Goal: Feedback & Contribution: Contribute content

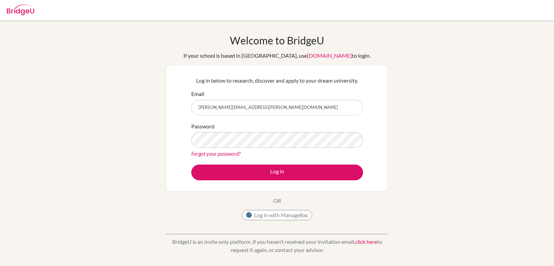
click at [267, 111] on input "andria.sloan+student@bridge-u.com" at bounding box center [277, 108] width 172 height 16
type input "andria.sloan+admin@bridge-u.com"
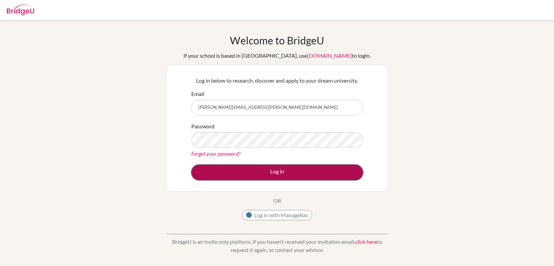
click at [256, 169] on button "Log in" at bounding box center [277, 173] width 172 height 16
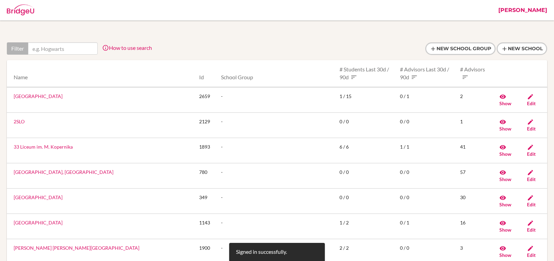
click at [542, 8] on link "[PERSON_NAME]" at bounding box center [523, 10] width 56 height 20
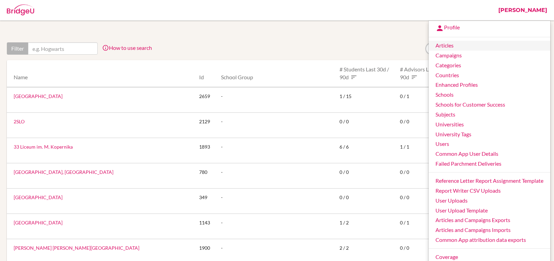
click at [463, 43] on link "Articles" at bounding box center [489, 46] width 122 height 10
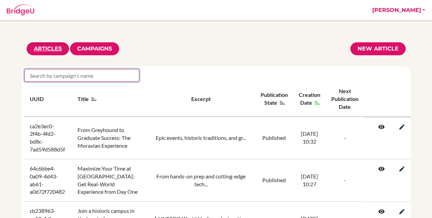
click at [102, 70] on input "search" at bounding box center [81, 75] width 115 height 13
click at [86, 84] on th "Title" at bounding box center [109, 99] width 75 height 35
click at [86, 74] on input "search" at bounding box center [81, 75] width 115 height 13
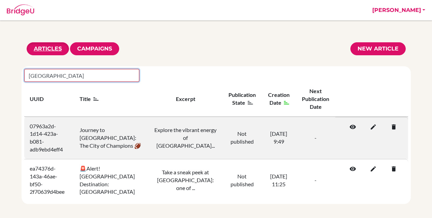
type input "Pittsburgh"
click at [375, 127] on icon at bounding box center [371, 127] width 7 height 7
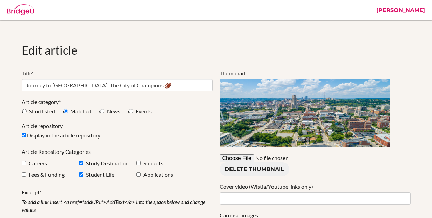
select select "shortlist"
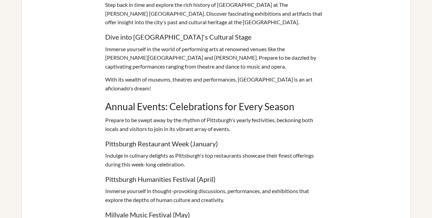
scroll to position [1080, 0]
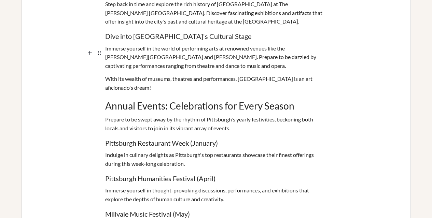
click at [193, 72] on div "With its wealth of museums, theatres and performances, [GEOGRAPHIC_DATA] is an …" at bounding box center [216, 83] width 222 height 22
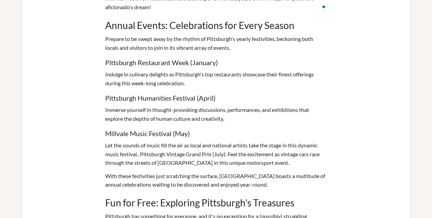
scroll to position [1149, 0]
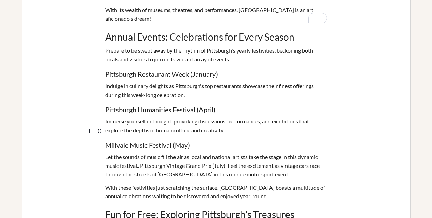
click at [139, 151] on div "Let the sounds of music fill the air as local and national artists take the sta…" at bounding box center [216, 166] width 222 height 31
click at [140, 151] on div "Let the sounds of music fill the air as local and national artists take the sta…" at bounding box center [216, 166] width 222 height 31
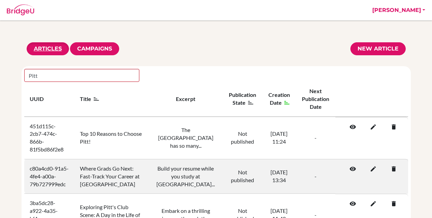
type input "Pitt"
click at [375, 166] on icon at bounding box center [371, 169] width 7 height 7
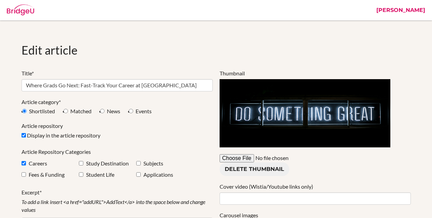
select select "apply"
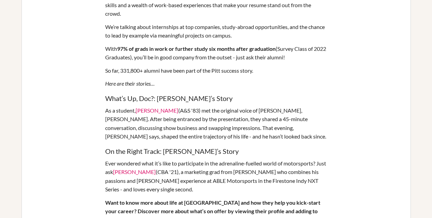
scroll to position [498, 0]
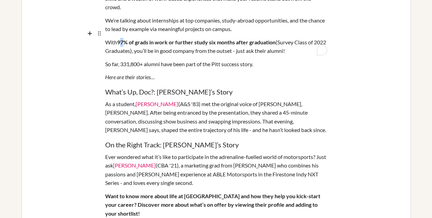
click at [121, 39] on b "97% of grads in work or further study six months after graduation" at bounding box center [196, 42] width 158 height 6
click at [117, 42] on div "With 98% of grads in work or further study six months after graduation (Survey …" at bounding box center [216, 47] width 222 height 22
click at [118, 39] on b "98% of grads in work or further study six months after graduation" at bounding box center [196, 42] width 158 height 6
click at [119, 36] on div "With + 98% of grads in work or further study six months after graduation (Surve…" at bounding box center [216, 47] width 222 height 22
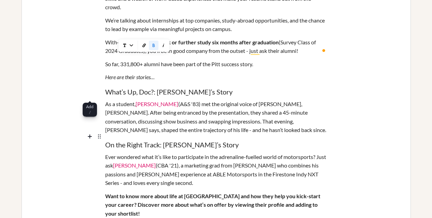
click at [325, 126] on div "As a student, Jeff Bergman (A&S '83) met the original voice of Bugs Bunny, Mel …" at bounding box center [216, 116] width 222 height 39
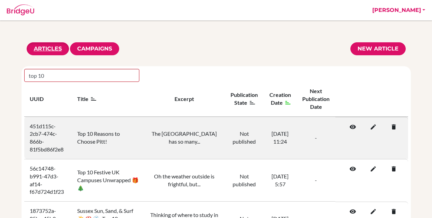
type input "top 10"
click at [375, 128] on icon at bounding box center [371, 127] width 7 height 7
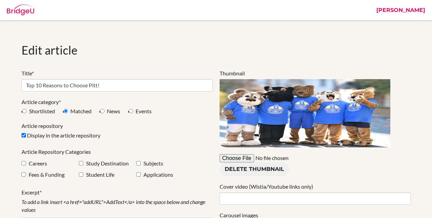
select select "shortlist"
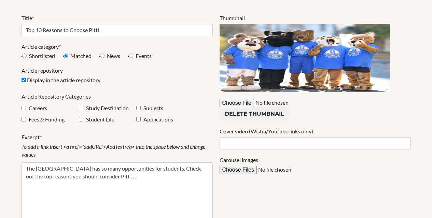
scroll to position [61, 0]
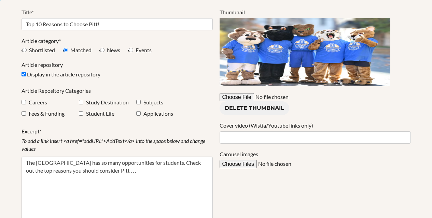
click at [310, 107] on div "Delete thumbnail" at bounding box center [315, 104] width 191 height 22
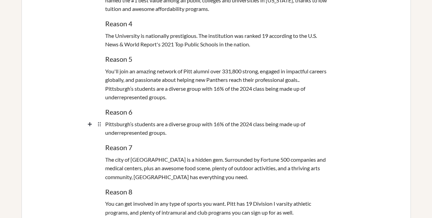
scroll to position [755, 0]
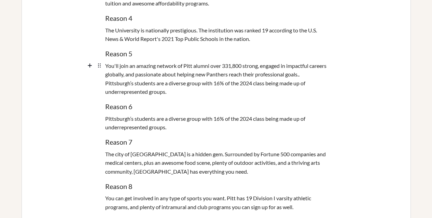
click at [133, 81] on div "You'll join an amazing network of Pitt alumni over 331,800 strong, engaged in i…" at bounding box center [216, 78] width 222 height 39
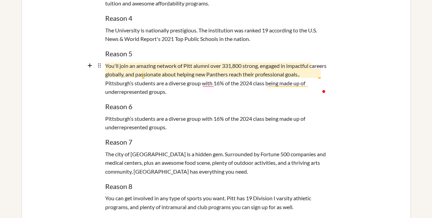
click at [319, 76] on div "You'll join an amazing network of Pitt alumni over 331,800 strong, engaged in i…" at bounding box center [216, 78] width 222 height 39
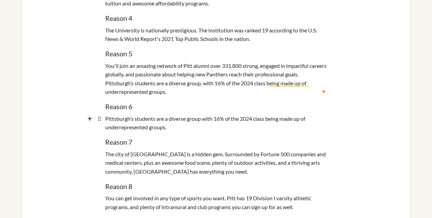
click at [201, 119] on div "Pittsburgh’s students are a diverse group with 16% of the 2024 class being made…" at bounding box center [216, 123] width 222 height 22
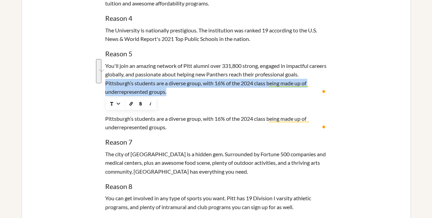
click at [98, 80] on div "https://www.youtube.com/watch?v=O7T7kFuHow8 The University of Pittsburgh has so…" at bounding box center [216, 65] width 389 height 705
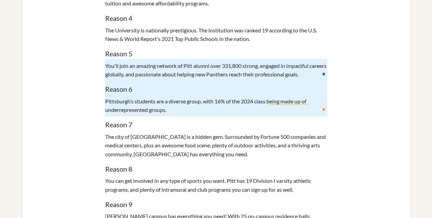
click at [198, 103] on div "Pittsburgh’s students are a diverse group, with 16% of the 2024 class being mad…" at bounding box center [216, 106] width 222 height 22
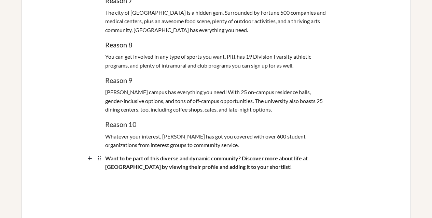
scroll to position [898, 0]
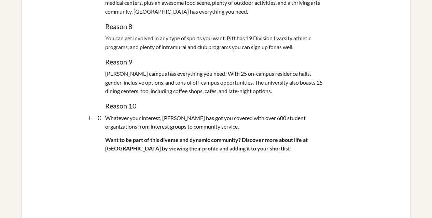
click at [306, 119] on div "Whatever your interest, Pitt has got you covered with over 600 student organiza…" at bounding box center [216, 122] width 222 height 22
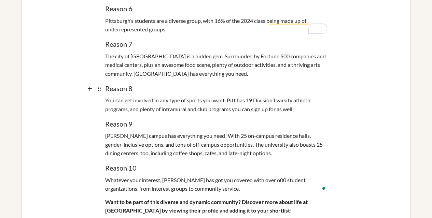
scroll to position [714, 0]
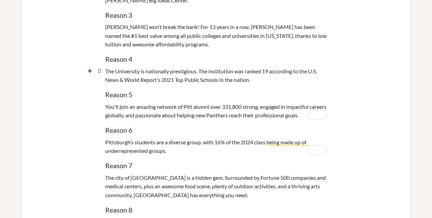
click at [138, 74] on div "The University is nationally prestigious. The institution was ranked 19 accordi…" at bounding box center [216, 76] width 222 height 22
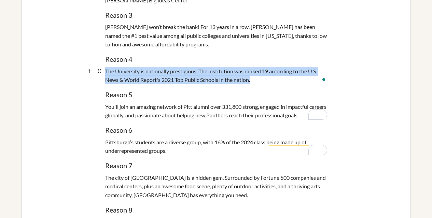
click at [138, 74] on div "The University is nationally prestigious. The institution was ranked 19 accordi…" at bounding box center [216, 76] width 222 height 22
paste div "To enrich screen reader interactions, please activate Accessibility in Grammarl…"
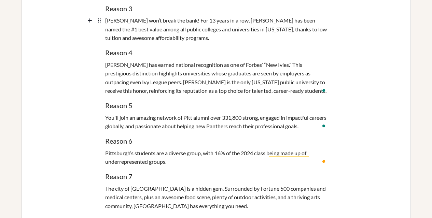
scroll to position [720, 0]
drag, startPoint x: 221, startPoint y: 153, endPoint x: 217, endPoint y: 154, distance: 4.1
click at [217, 154] on div "Pittsburgh’s students are a diverse group, with 16% of the 2024 class being mad…" at bounding box center [216, 157] width 222 height 22
click at [251, 152] on div "Pittsburgh’s students are a diverse group, with 31% of the 2024 class being mad…" at bounding box center [216, 157] width 222 height 22
click at [255, 153] on div "Pittsburgh’s students are a diverse group, with 31% of the 2024 class being mad…" at bounding box center [216, 157] width 222 height 22
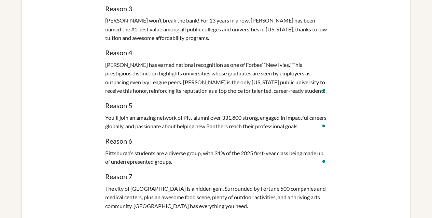
click at [155, 151] on div "Pittsburgh’s students are a diverse group, with 31% of the 2025 first-year clas…" at bounding box center [216, 157] width 222 height 22
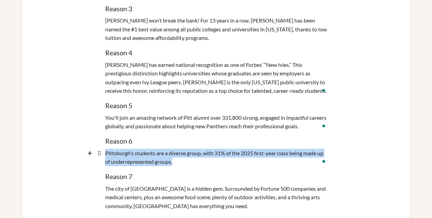
click at [155, 151] on div "Pittsburgh’s students are a diverse group, with 31% of the 2025 first-year clas…" at bounding box center [216, 157] width 222 height 22
copy div "Pittsburgh’s students are a diverse group, with 31% of the 2025 first-year clas…"
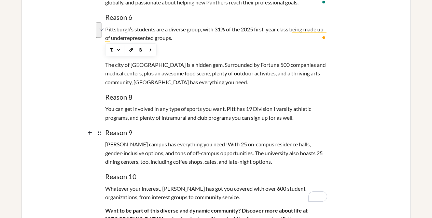
click at [61, 153] on div "Pitt’s campus has everything you need! With 25 on-campus residence halls, gende…" at bounding box center [216, 153] width 389 height 31
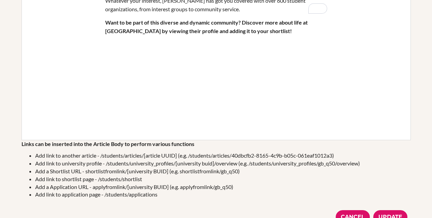
scroll to position [1117, 0]
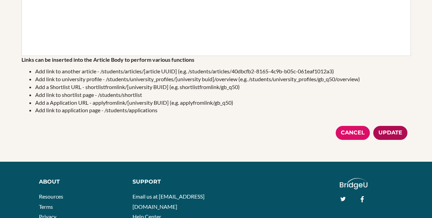
click at [379, 132] on div "Update" at bounding box center [390, 133] width 34 height 14
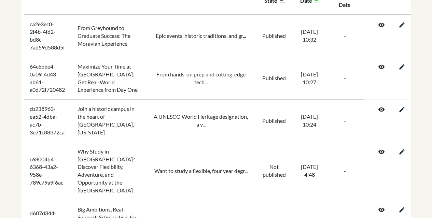
scroll to position [137, 0]
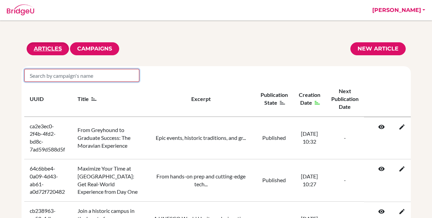
click at [63, 78] on input "search" at bounding box center [81, 75] width 115 height 13
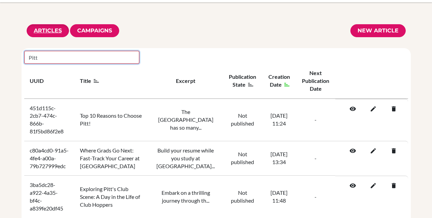
scroll to position [56, 0]
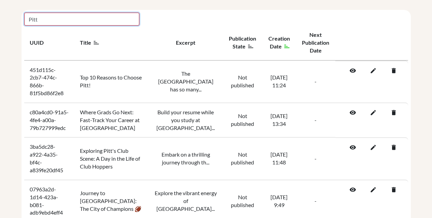
type input "Pitt"
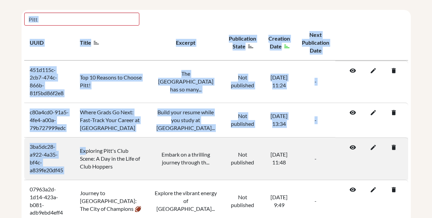
drag, startPoint x: 23, startPoint y: 61, endPoint x: 89, endPoint y: 136, distance: 99.2
click at [96, 141] on div "Pitt UUID Title Excerpt Publication State Creation Date Next Publication Date 4…" at bounding box center [216, 139] width 389 height 258
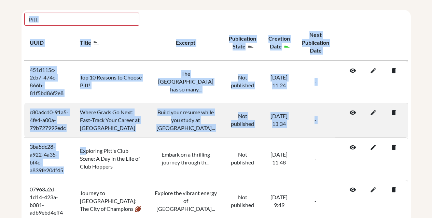
click at [25, 114] on td "c80a4cd0-91a5-4fe4-a00a-79b727999edc" at bounding box center [49, 120] width 51 height 35
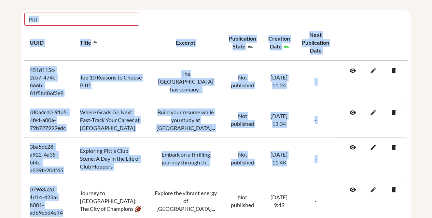
drag, startPoint x: 65, startPoint y: 184, endPoint x: 16, endPoint y: 75, distance: 119.2
click at [16, 75] on div "Articles Campaigns New article Pitt UUID Title Excerpt Publication State Creati…" at bounding box center [216, 127] width 432 height 282
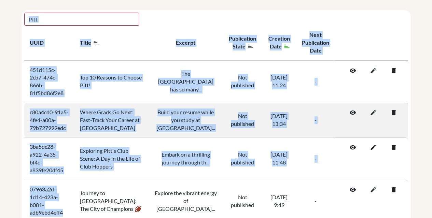
click at [30, 123] on td "c80a4cd0-91a5-4fe4-a00a-79b727999edc" at bounding box center [49, 120] width 51 height 35
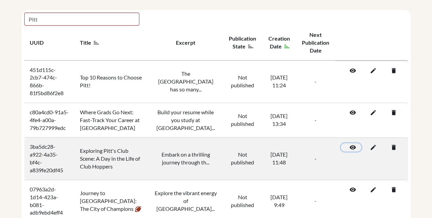
click at [357, 143] on link at bounding box center [351, 147] width 20 height 8
click at [395, 144] on icon at bounding box center [392, 147] width 7 height 7
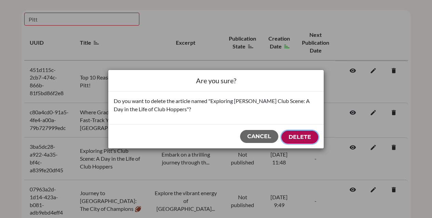
click at [300, 136] on button "Delete" at bounding box center [299, 137] width 37 height 13
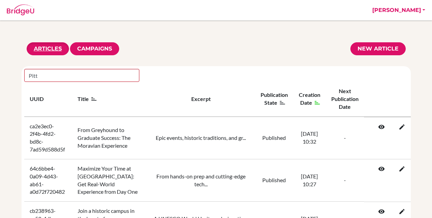
scroll to position [56, 0]
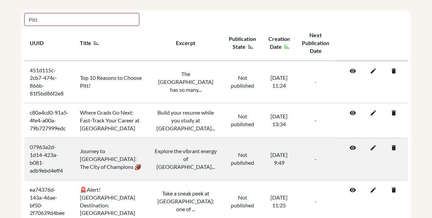
type input "Pitt"
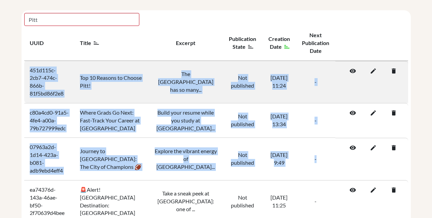
drag, startPoint x: 317, startPoint y: 159, endPoint x: 30, endPoint y: 65, distance: 302.1
click at [30, 65] on tbody "451d115c-2cb7-474c-866b-81f5bd86f2e8 Top 10 Reasons to Choose Pitt! The [GEOGRA…" at bounding box center [216, 142] width 384 height 162
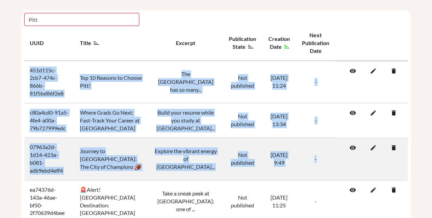
copy tbody "451d115c-2cb7-474c-866b-81f5bd86f2e8 Top 10 Reasons to Choose Pitt! The [GEOGRA…"
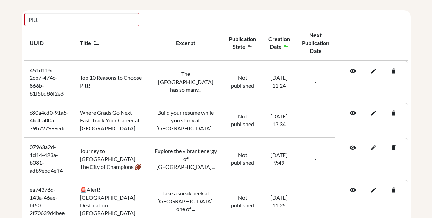
click at [224, 28] on th "Publication State" at bounding box center [242, 43] width 39 height 35
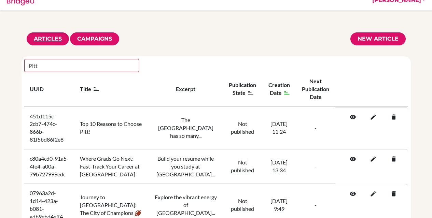
scroll to position [0, 0]
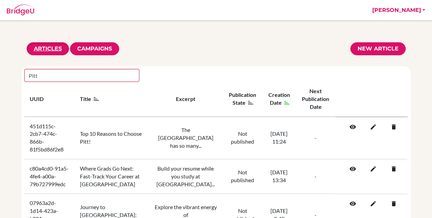
click at [396, 11] on link "[PERSON_NAME]" at bounding box center [399, 10] width 60 height 20
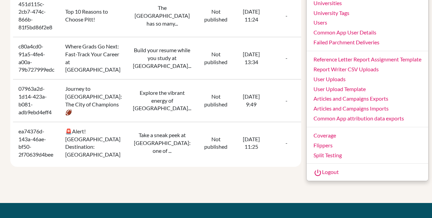
scroll to position [199, 0]
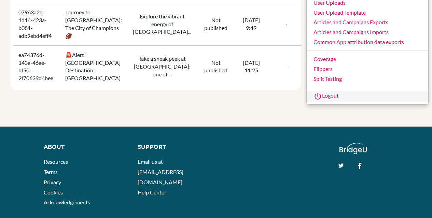
click at [326, 94] on link "Logout" at bounding box center [368, 96] width 122 height 11
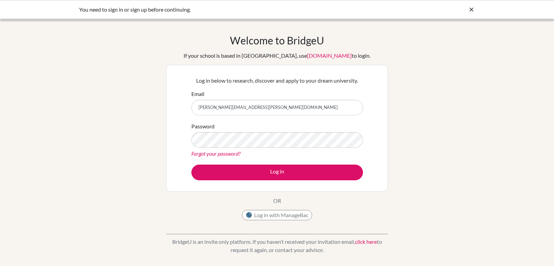
click at [273, 107] on input "andria.sloan+admin@bridge-u.com" at bounding box center [278, 108] width 172 height 16
click at [200, 92] on label "Email" at bounding box center [198, 94] width 13 height 8
click at [200, 100] on input "andria.sloan+admin@bridge-u.com" at bounding box center [278, 108] width 172 height 16
type input "andria.sloan+student@bridge-u.com"
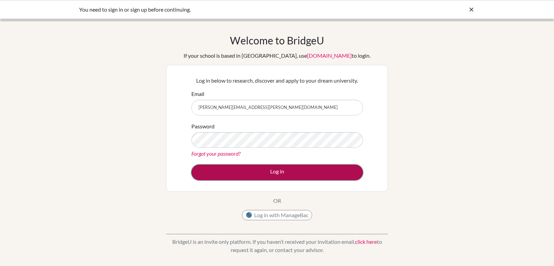
click at [229, 171] on button "Log in" at bounding box center [278, 173] width 172 height 16
